Goal: Task Accomplishment & Management: Manage account settings

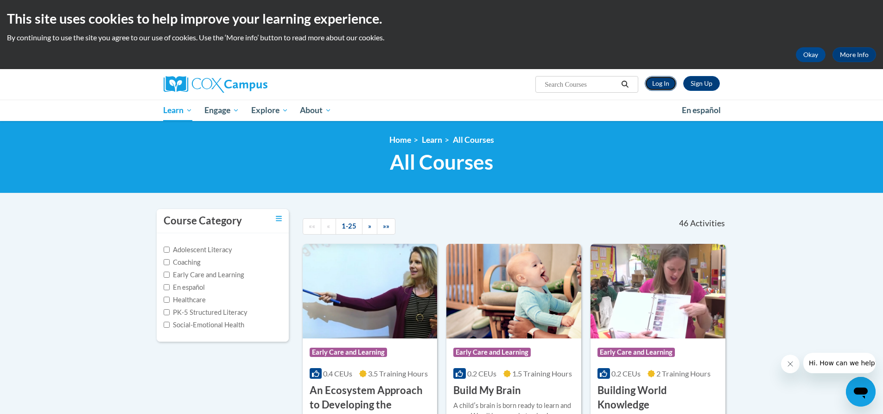
click at [669, 84] on link "Log In" at bounding box center [660, 83] width 32 height 15
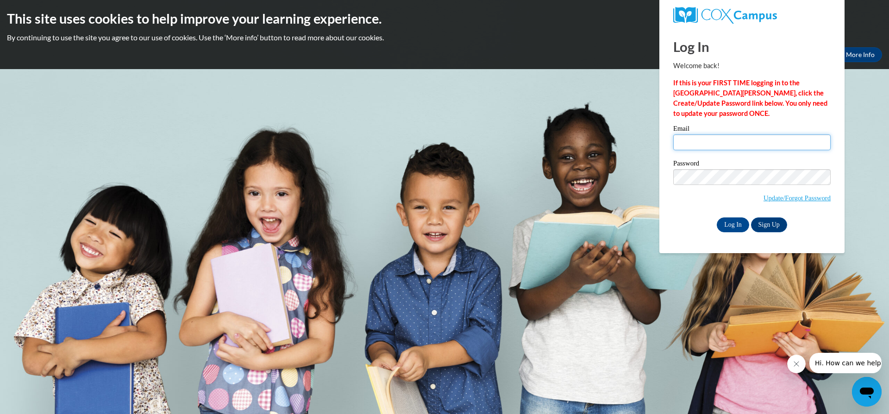
click at [706, 136] on input "Email" at bounding box center [753, 142] width 158 height 16
type input "chadwickfarm374@gmail.com"
click at [718, 226] on input "Log In" at bounding box center [733, 224] width 32 height 15
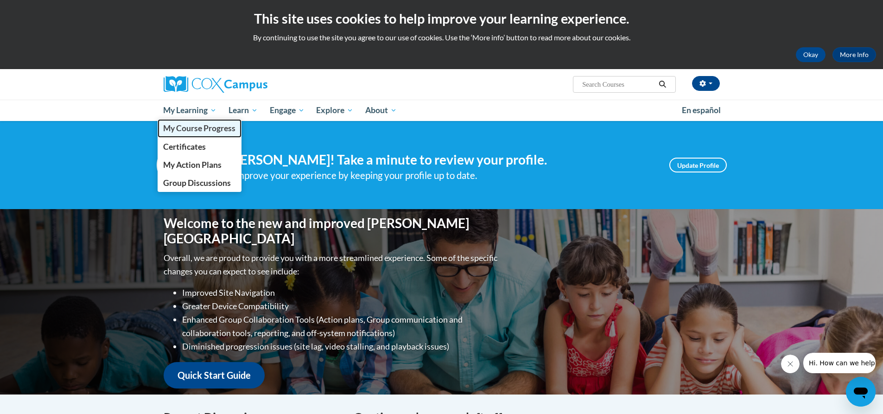
click at [202, 132] on span "My Course Progress" at bounding box center [199, 128] width 72 height 10
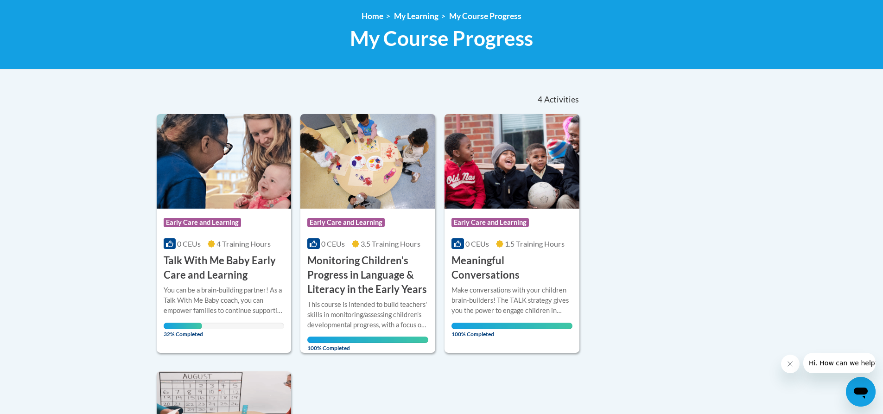
scroll to position [139, 0]
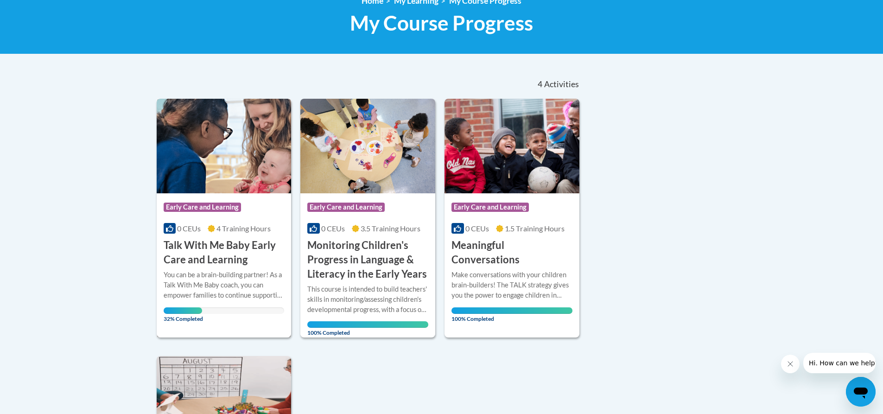
click at [214, 255] on h3 "Talk With Me Baby Early Care and Learning" at bounding box center [224, 252] width 121 height 29
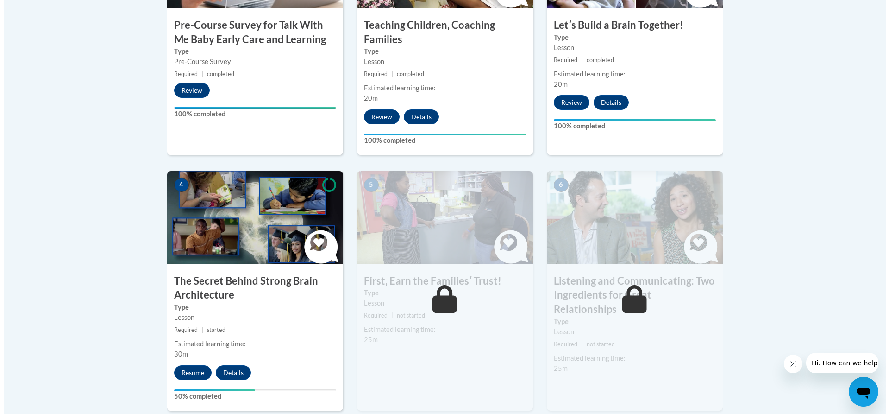
scroll to position [417, 0]
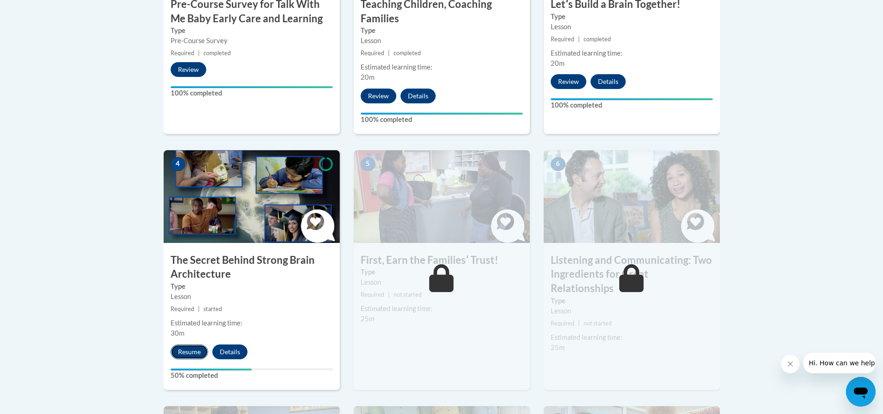
click at [195, 354] on button "Resume" at bounding box center [189, 351] width 38 height 15
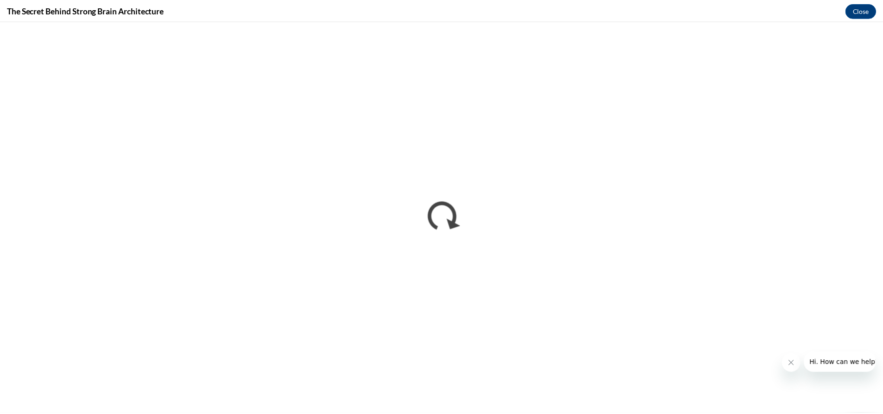
scroll to position [0, 0]
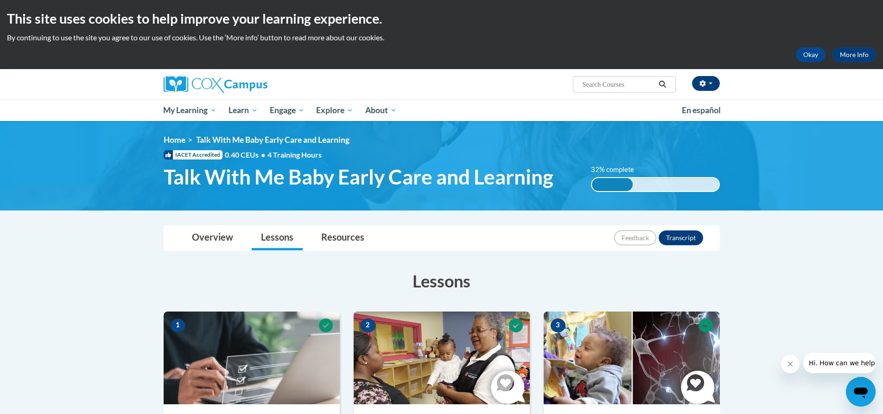
click at [706, 76] on div "[PERSON_NAME] ([GEOGRAPHIC_DATA]/New_York UTC-04:00) My Profile Inbox My Transc…" at bounding box center [537, 81] width 380 height 24
click at [705, 82] on icon "button" at bounding box center [702, 83] width 6 height 6
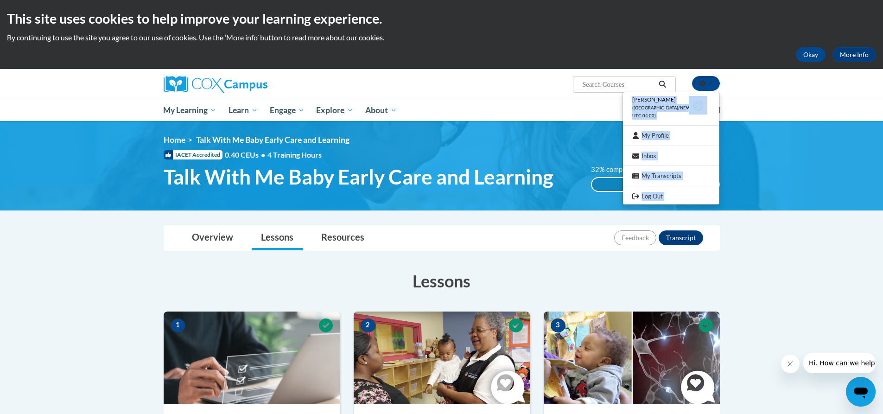
click at [847, 194] on img at bounding box center [441, 165] width 883 height 89
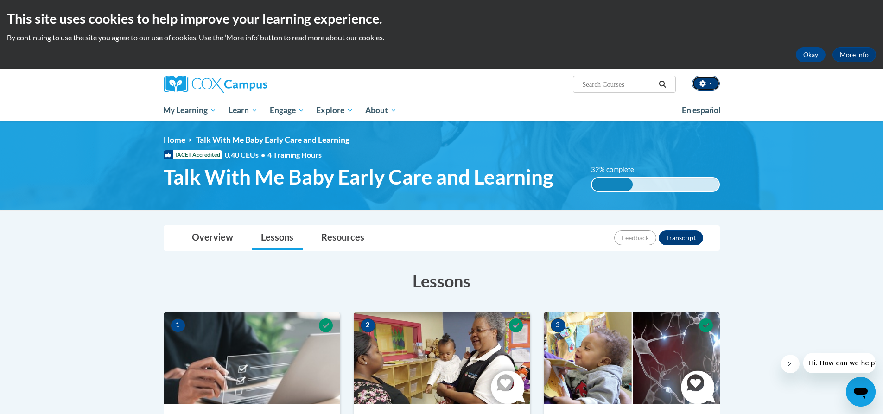
click at [696, 82] on button "button" at bounding box center [706, 83] width 28 height 15
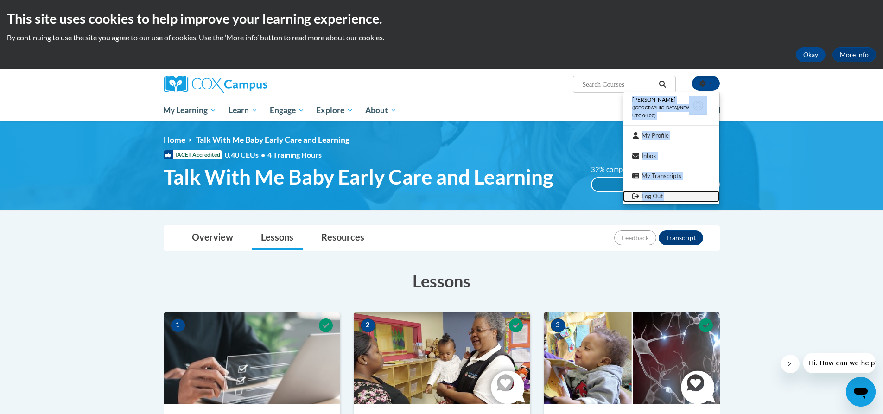
click at [668, 194] on link "Log Out" at bounding box center [671, 196] width 96 height 12
